Goal: Check status: Check status

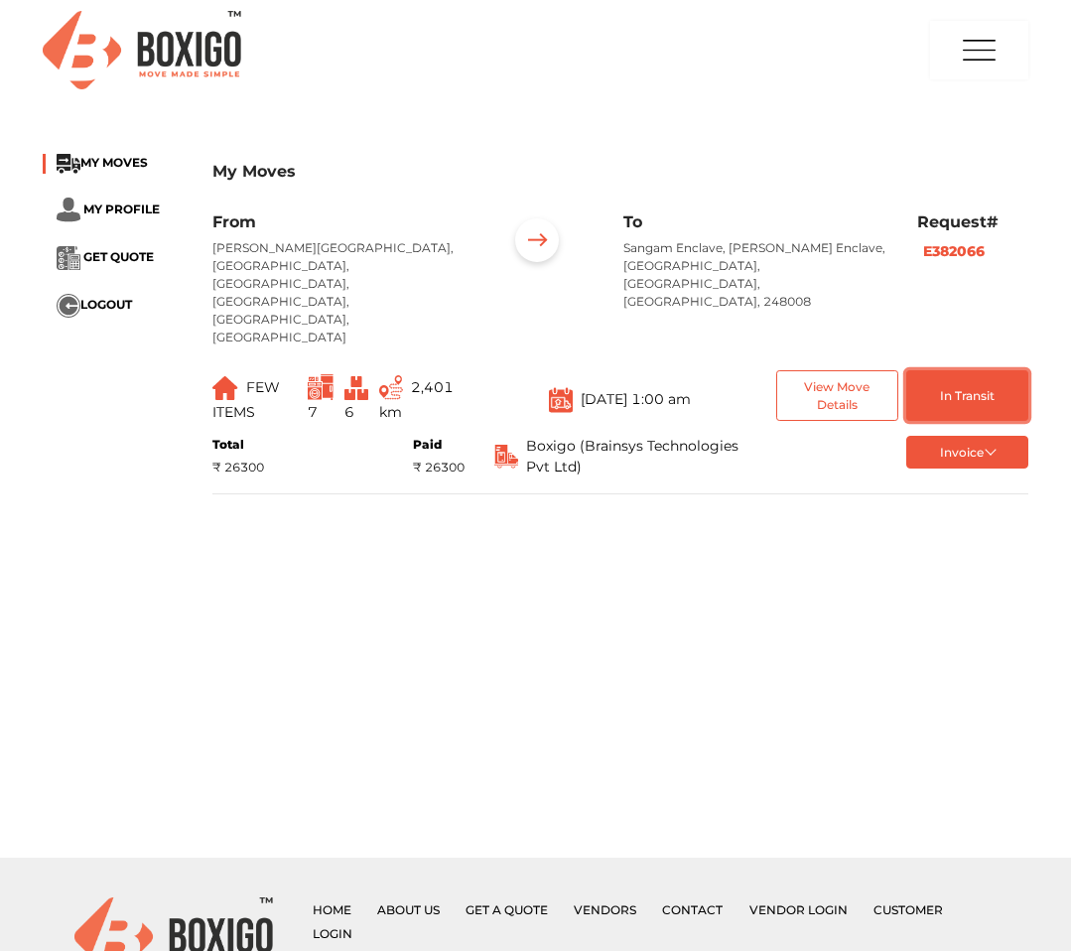
click at [935, 370] on button "In Transit" at bounding box center [967, 395] width 122 height 51
click at [819, 370] on button "View Move Details" at bounding box center [837, 395] width 122 height 51
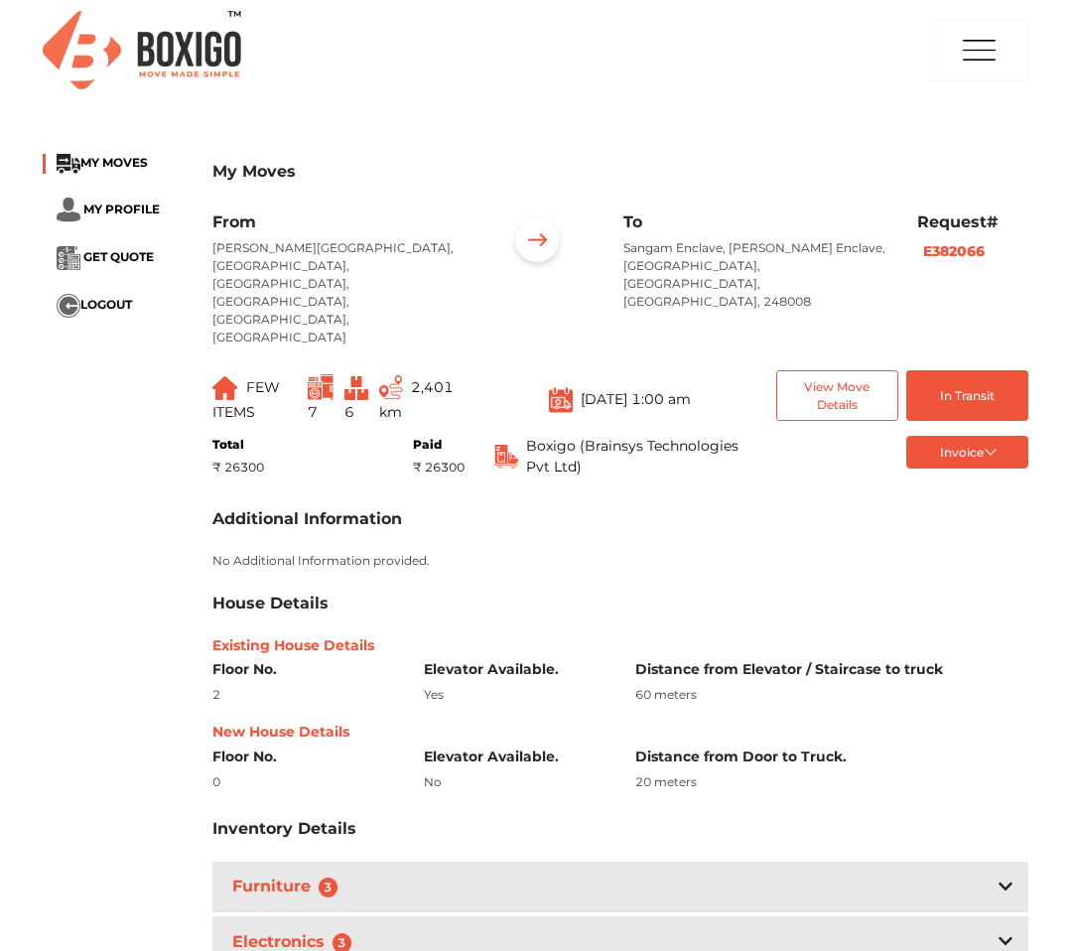
click at [943, 379] on div "From [PERSON_NAME] Apartments, [GEOGRAPHIC_DATA], [GEOGRAPHIC_DATA], [GEOGRAPHI…" at bounding box center [620, 654] width 816 height 885
click at [946, 370] on button "In Transit" at bounding box center [967, 395] width 122 height 51
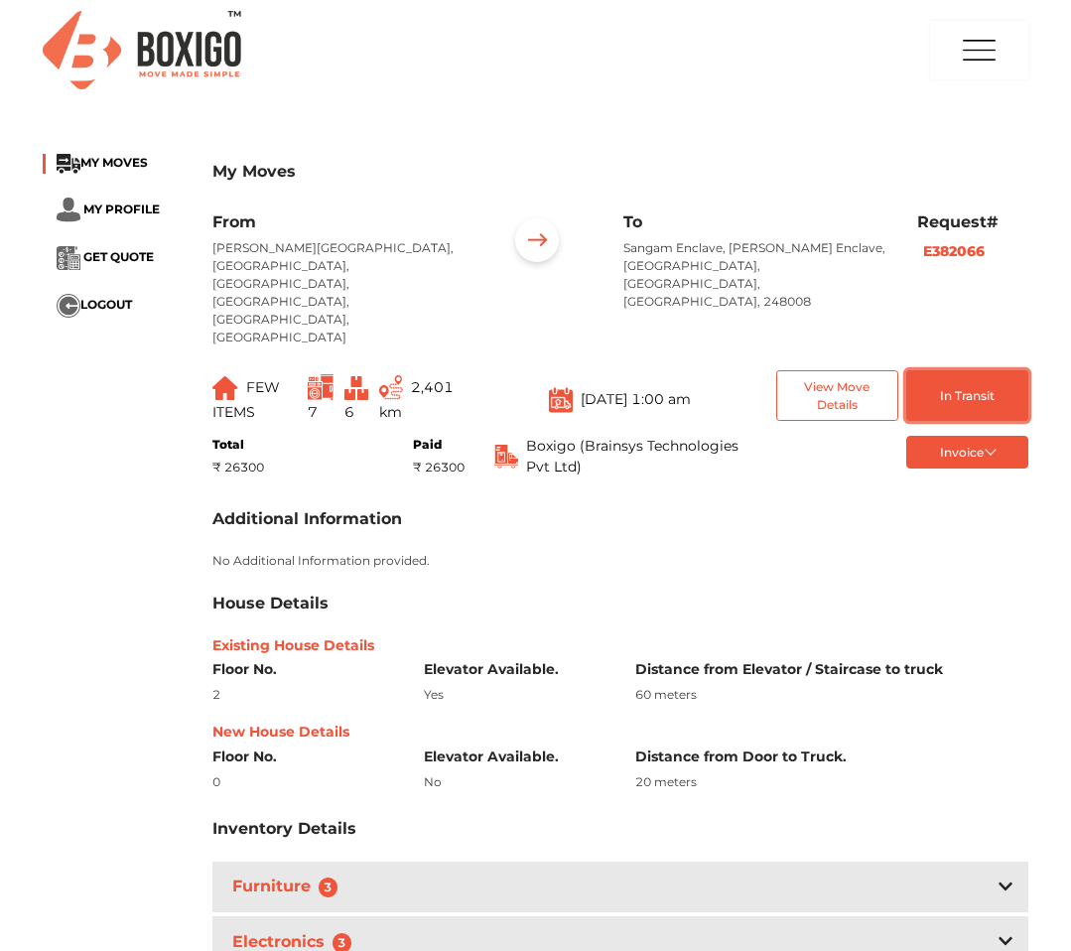
click at [946, 370] on button "In Transit" at bounding box center [967, 395] width 122 height 51
click at [536, 250] on img at bounding box center [537, 243] width 62 height 62
click at [536, 239] on img at bounding box center [537, 243] width 62 height 62
click at [963, 255] on b "E382066" at bounding box center [954, 251] width 62 height 18
